Goal: Check status: Check status

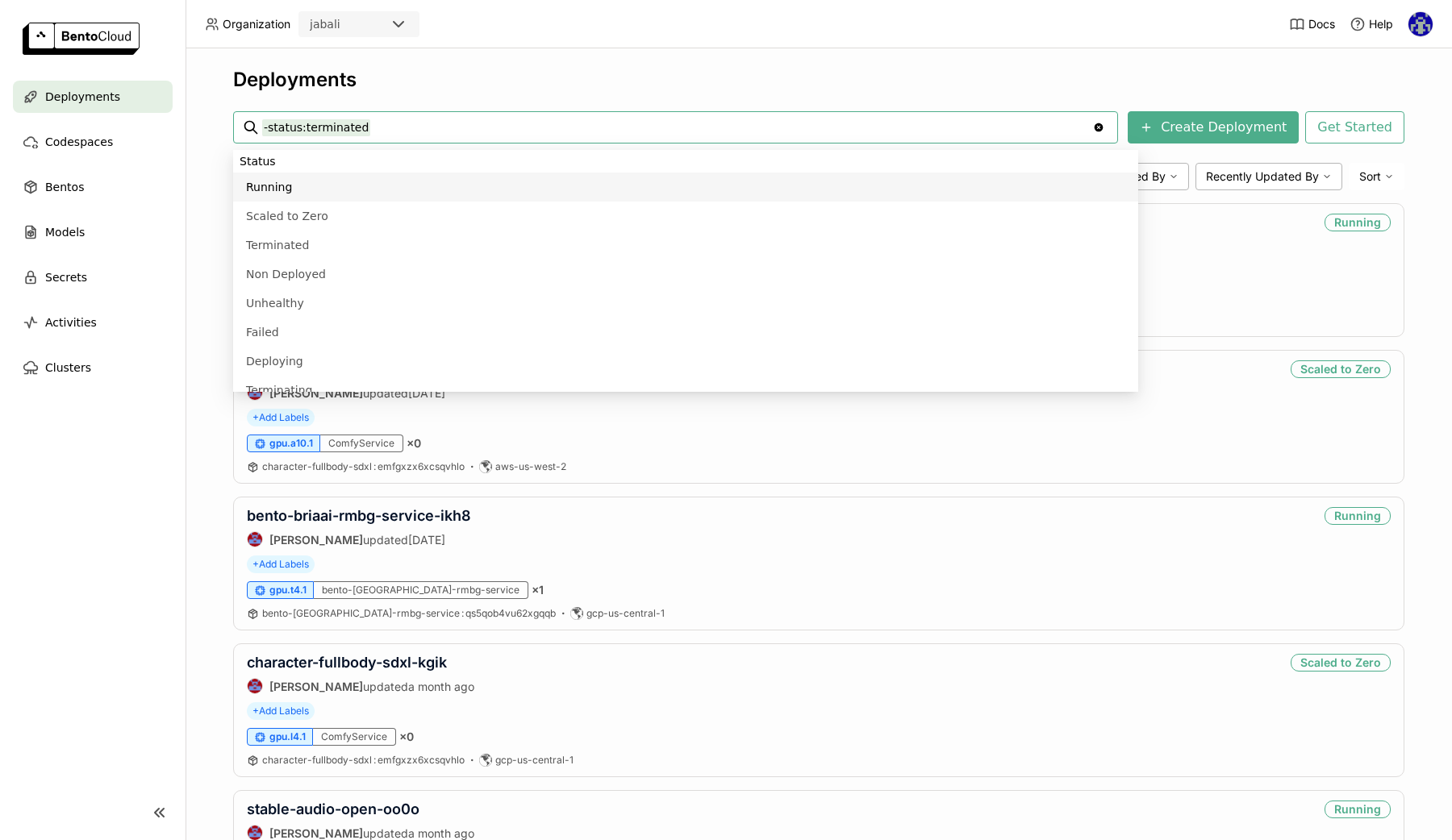
click at [124, 559] on nav "Deployments Codespaces Bentos Models Secrets Activities Clusters" at bounding box center [93, 424] width 185 height 686
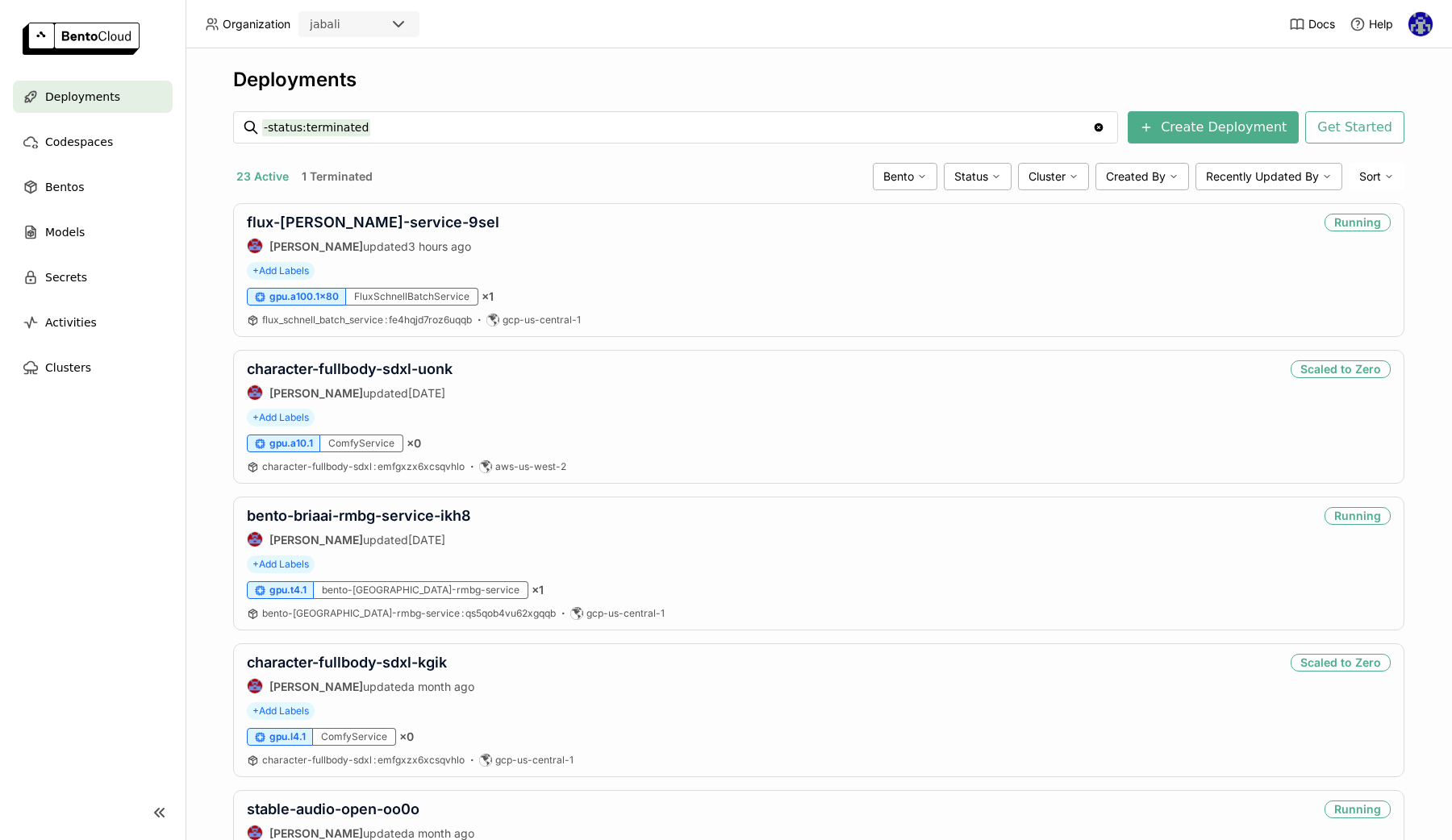
click at [933, 86] on div "Deployments" at bounding box center [819, 79] width 1171 height 24
click at [1426, 15] on img at bounding box center [1420, 24] width 24 height 24
click at [1161, 64] on div "Deployments -status:terminated -status:terminated Clear value Create Deployment…" at bounding box center [818, 444] width 1266 height 792
click at [1039, 71] on div "Deployments" at bounding box center [819, 79] width 1171 height 24
click at [355, 223] on link "flux-[PERSON_NAME]-service-9sel" at bounding box center [372, 222] width 252 height 17
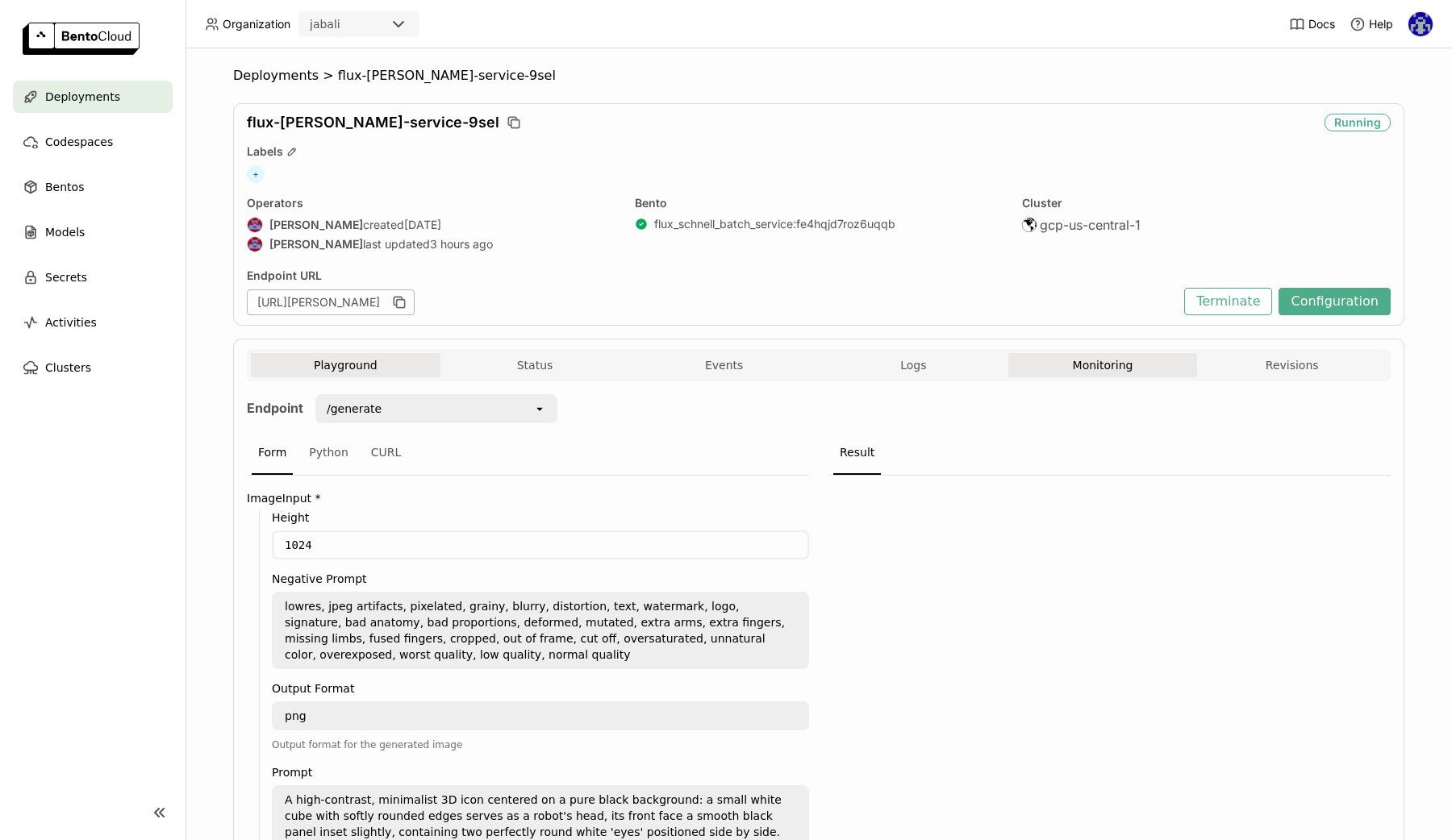
click at [1094, 371] on button "Monitoring" at bounding box center [1103, 365] width 190 height 24
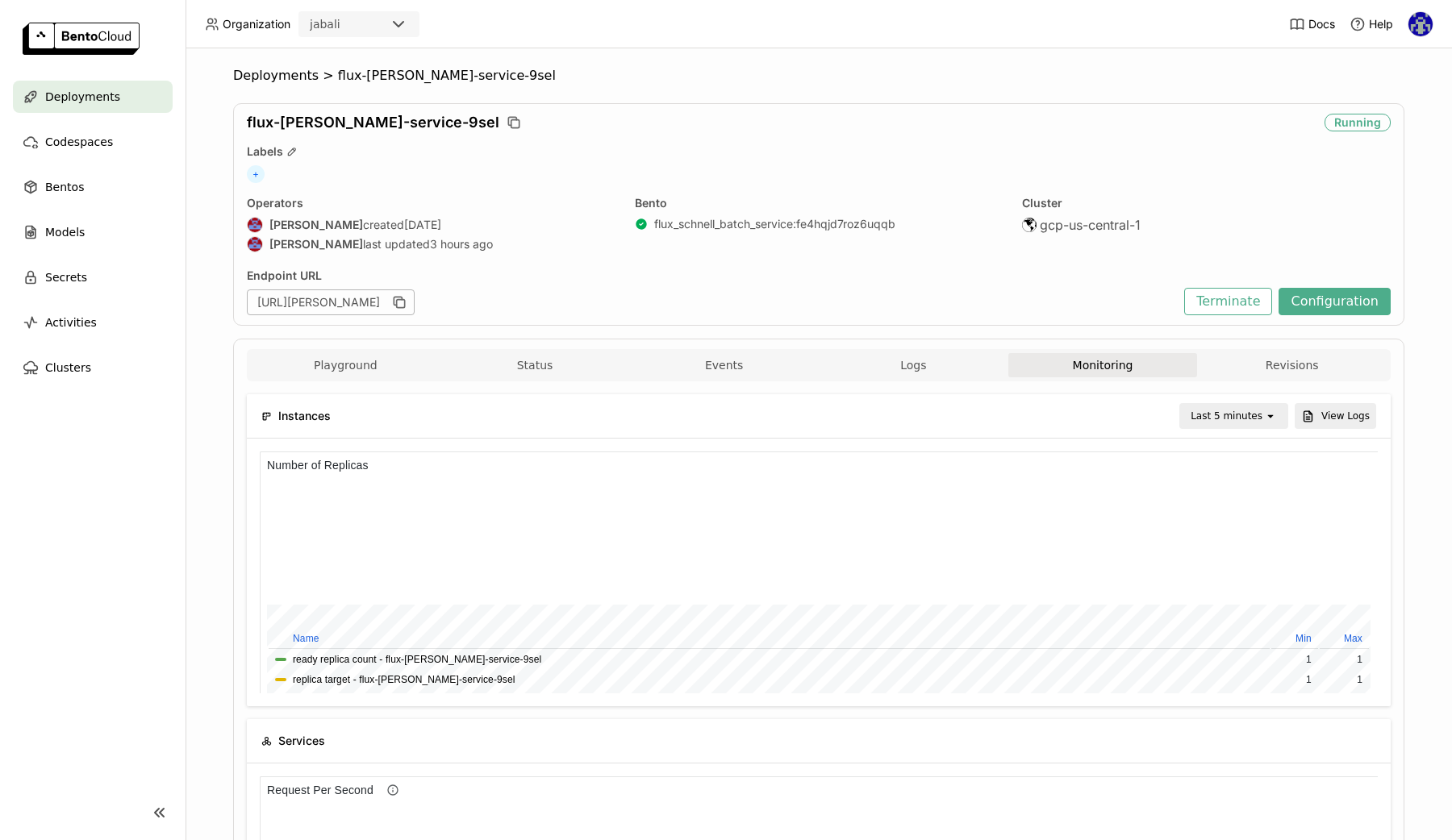
scroll to position [32, 0]
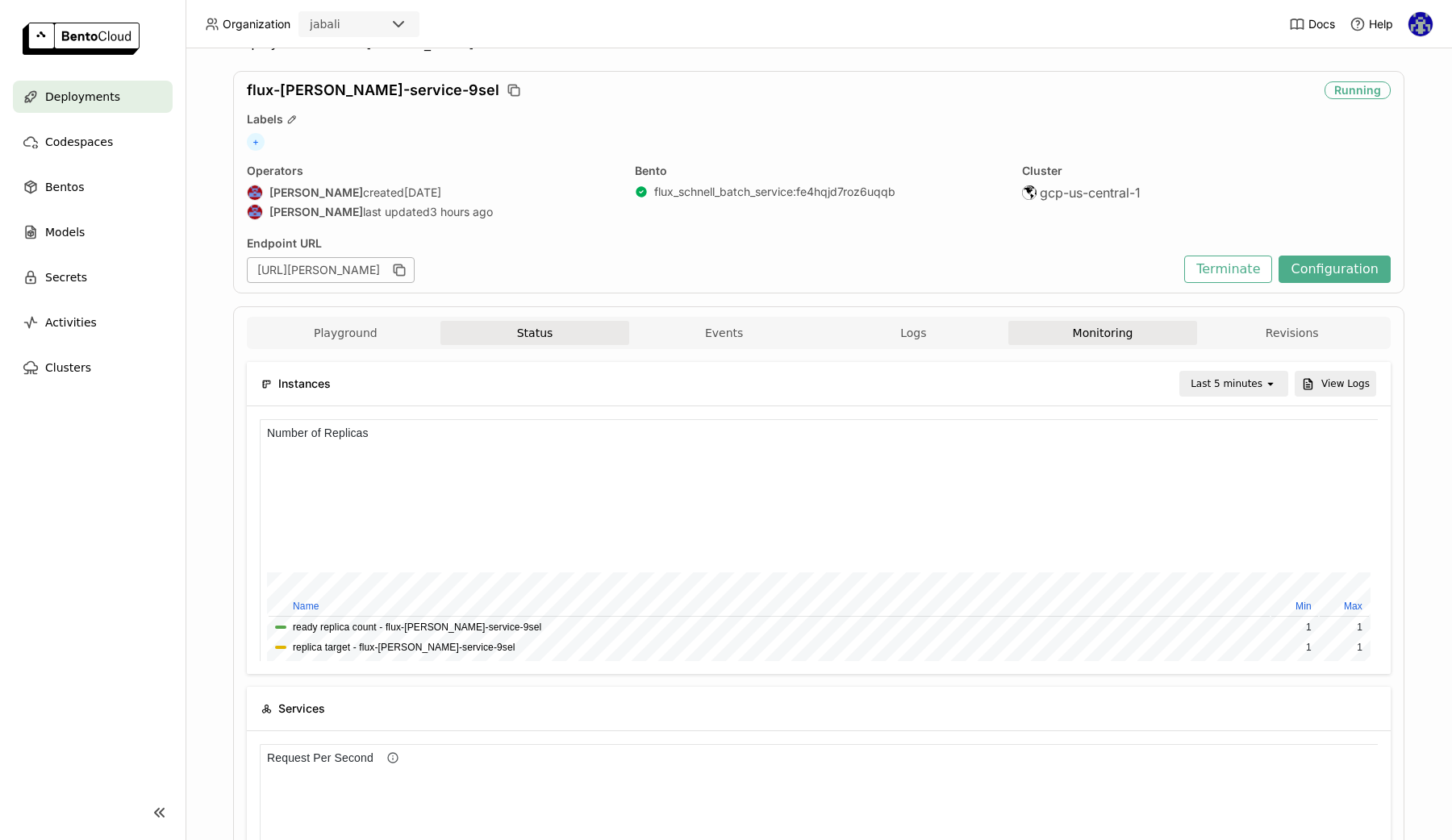
click at [526, 332] on button "Status" at bounding box center [534, 332] width 190 height 24
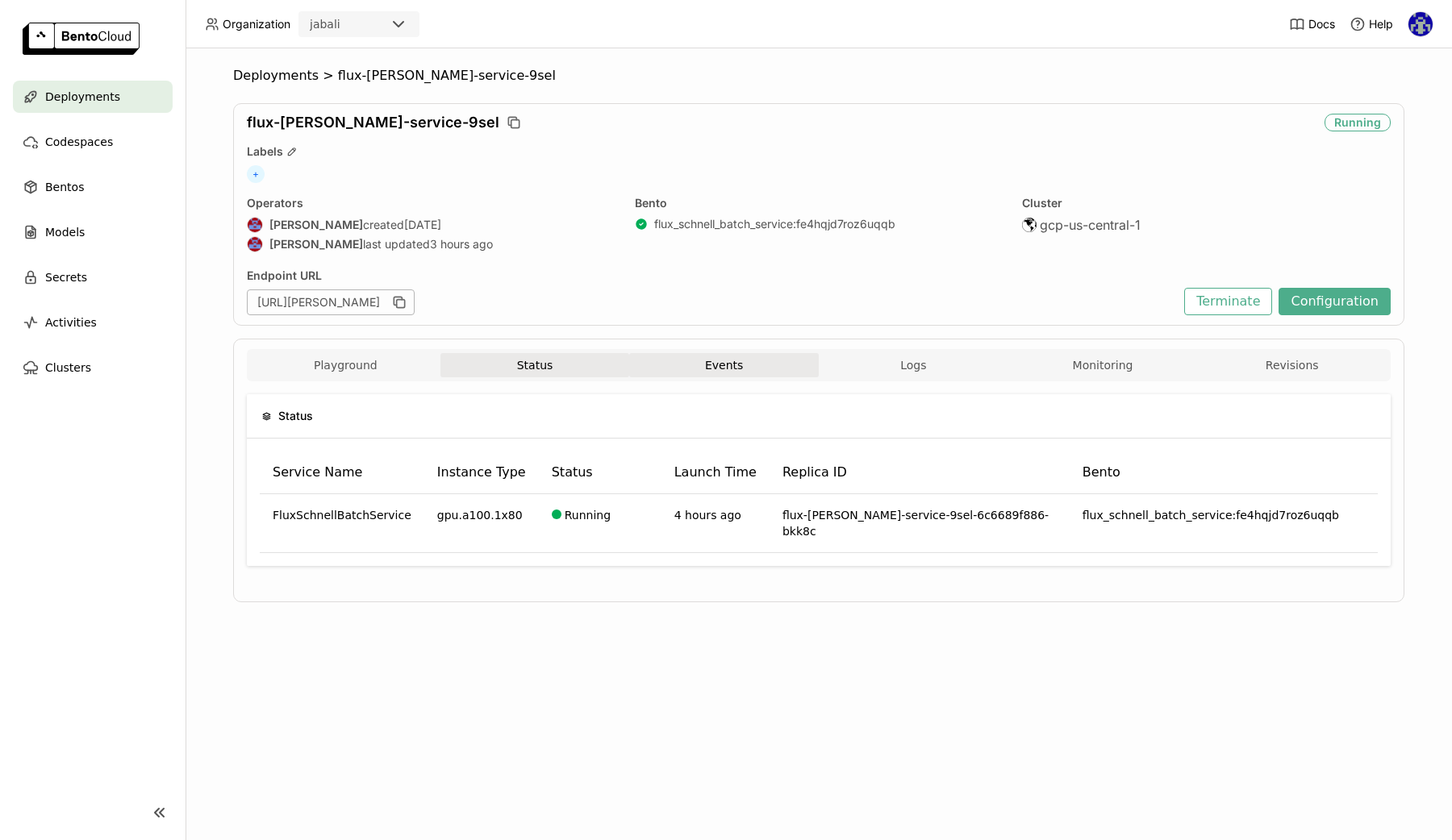
click at [706, 360] on button "Events" at bounding box center [723, 365] width 190 height 24
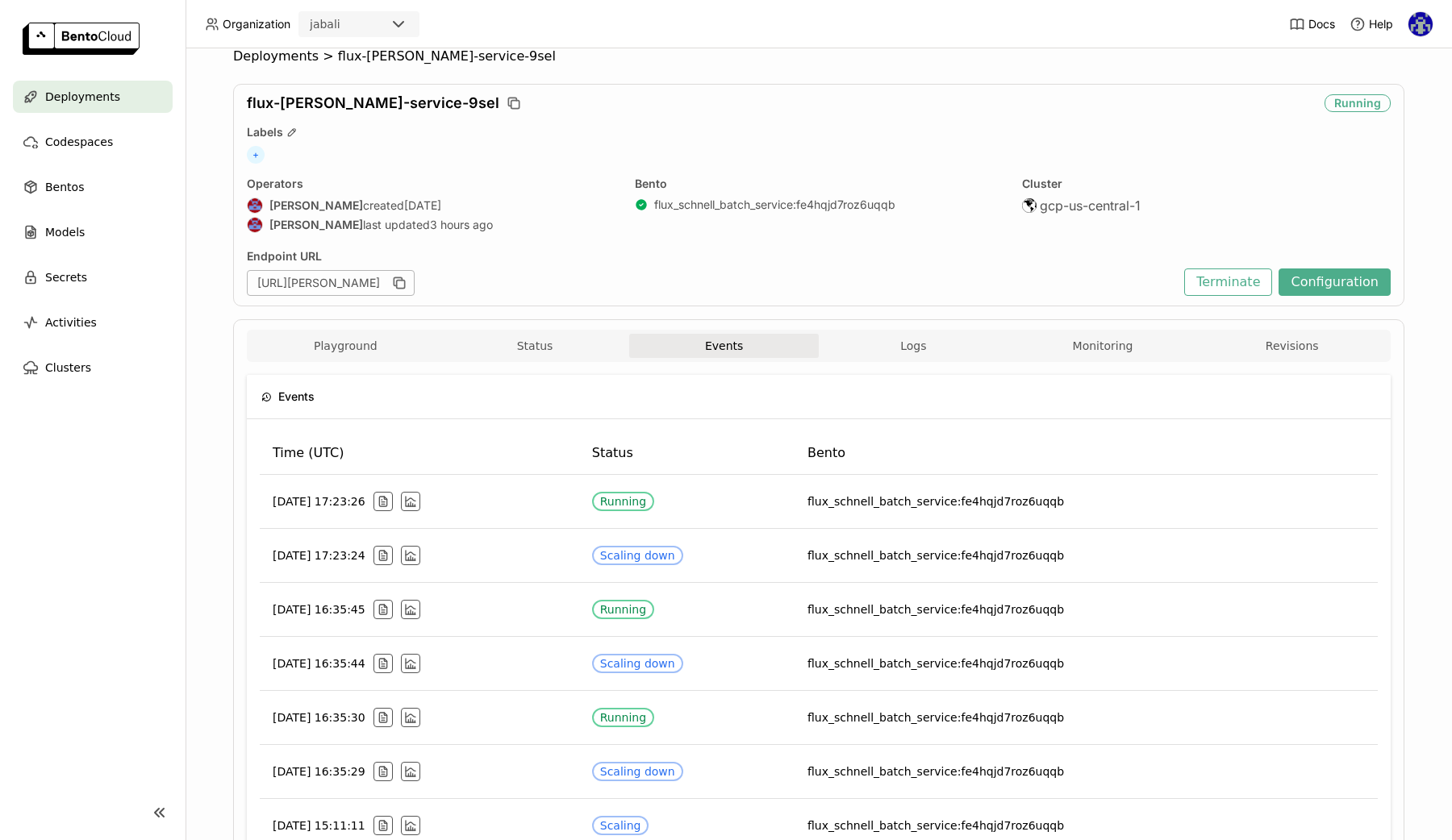
scroll to position [26, 0]
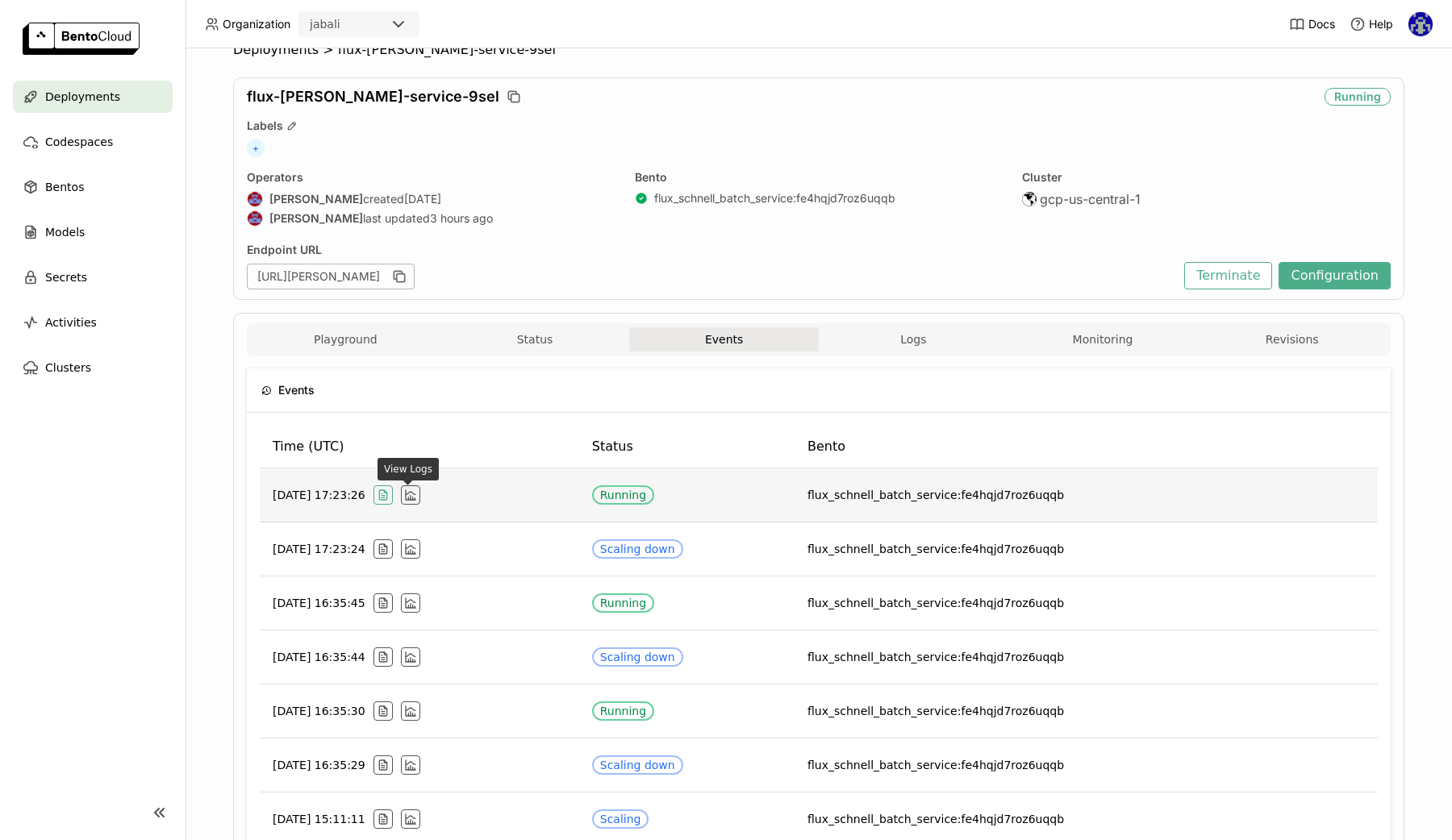
click at [387, 493] on icon "button" at bounding box center [385, 491] width 3 height 3
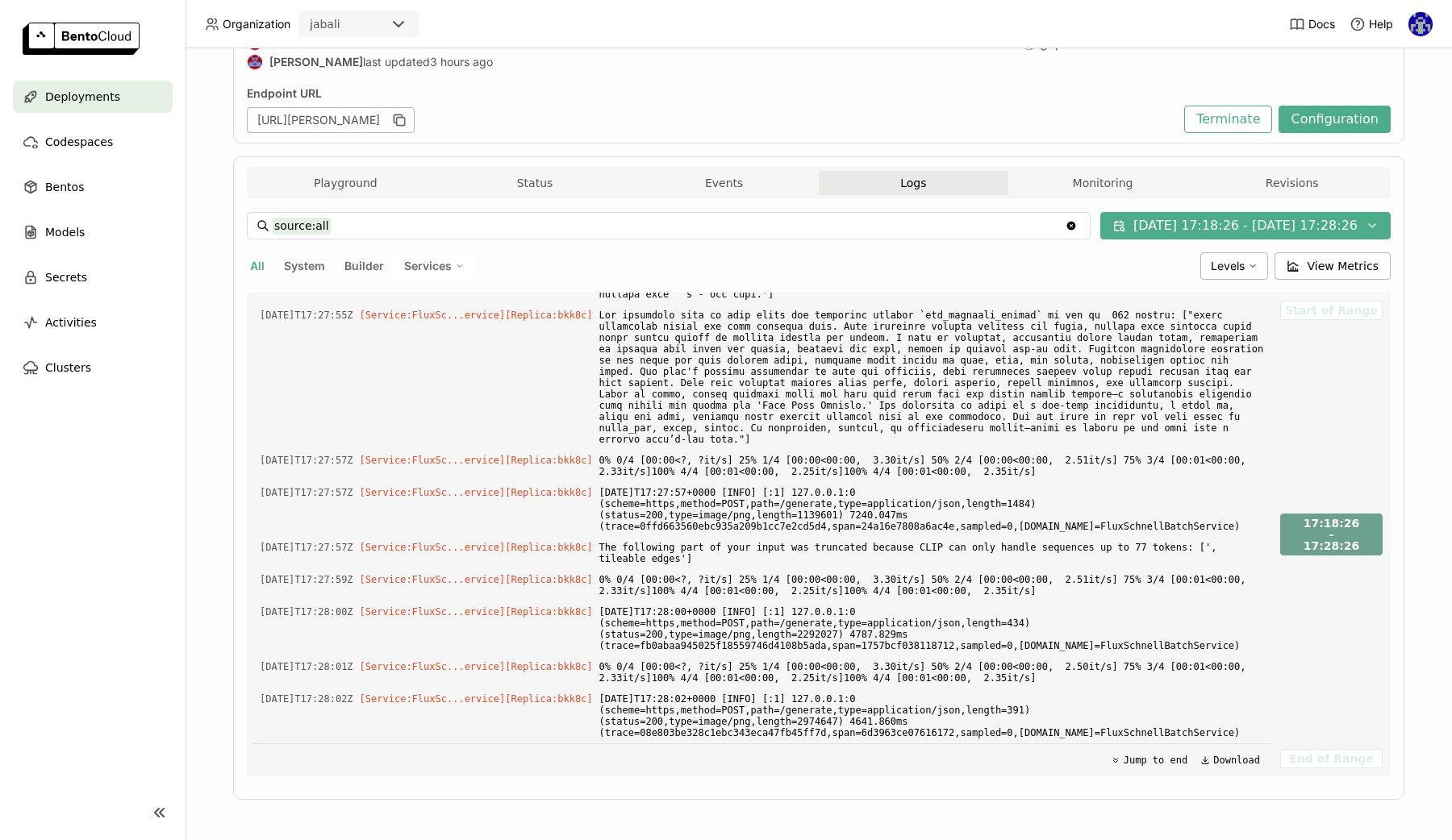
scroll to position [185, 0]
